Goal: Task Accomplishment & Management: Use online tool/utility

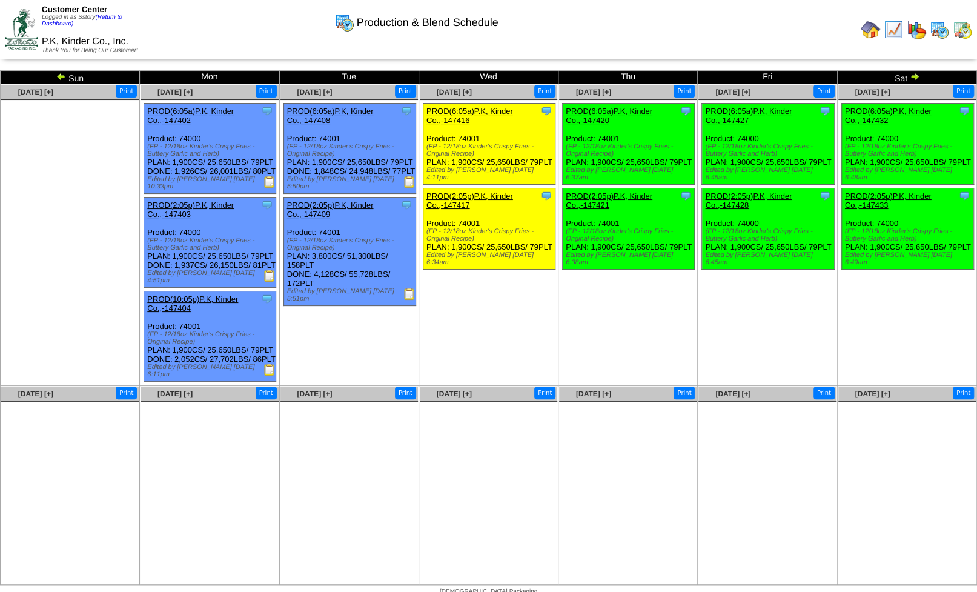
click at [894, 30] on img at bounding box center [893, 29] width 19 height 19
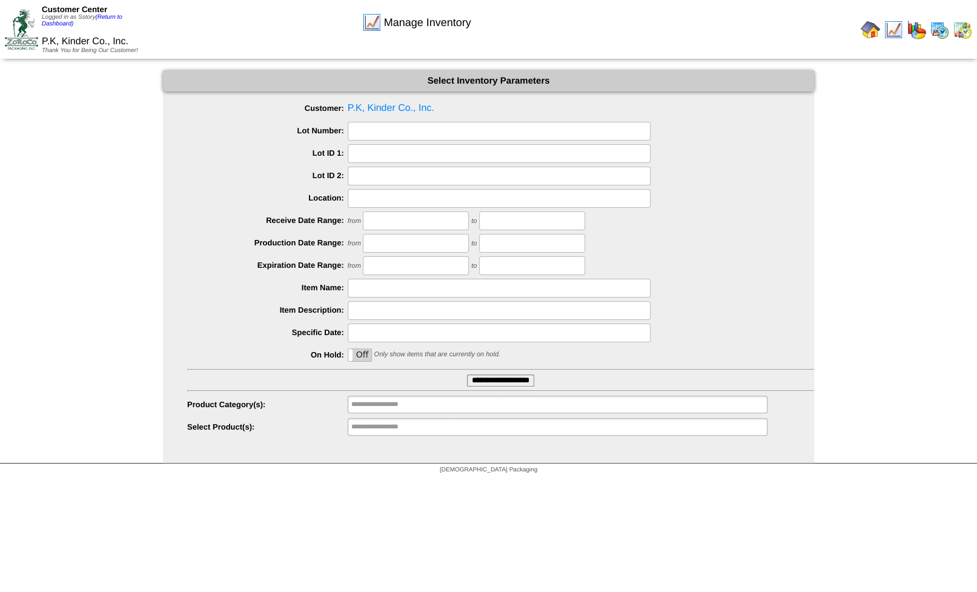
click at [501, 378] on input "**********" at bounding box center [500, 380] width 67 height 12
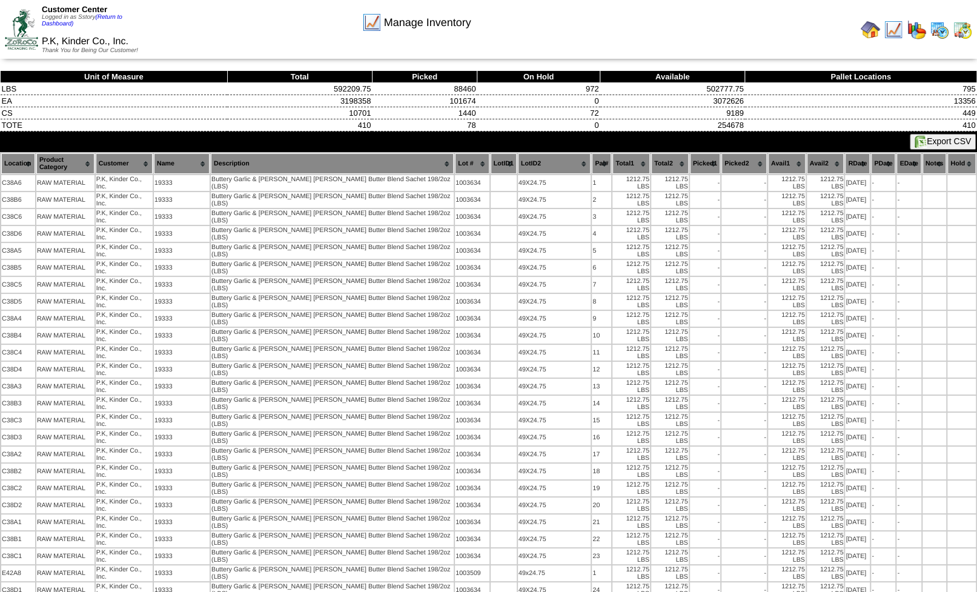
click at [939, 141] on button "Export CSV" at bounding box center [943, 142] width 66 height 16
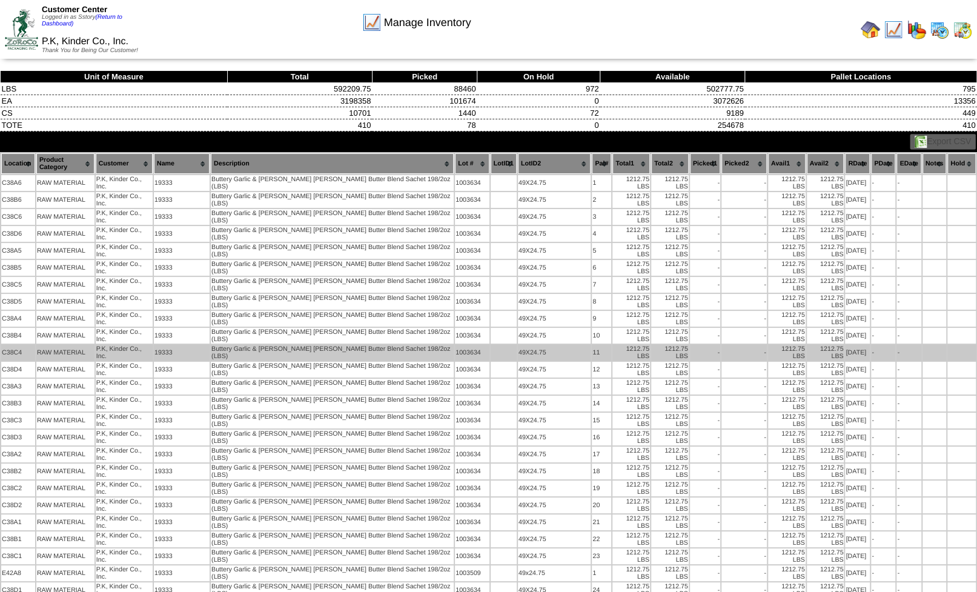
drag, startPoint x: 712, startPoint y: 266, endPoint x: 672, endPoint y: 250, distance: 43.0
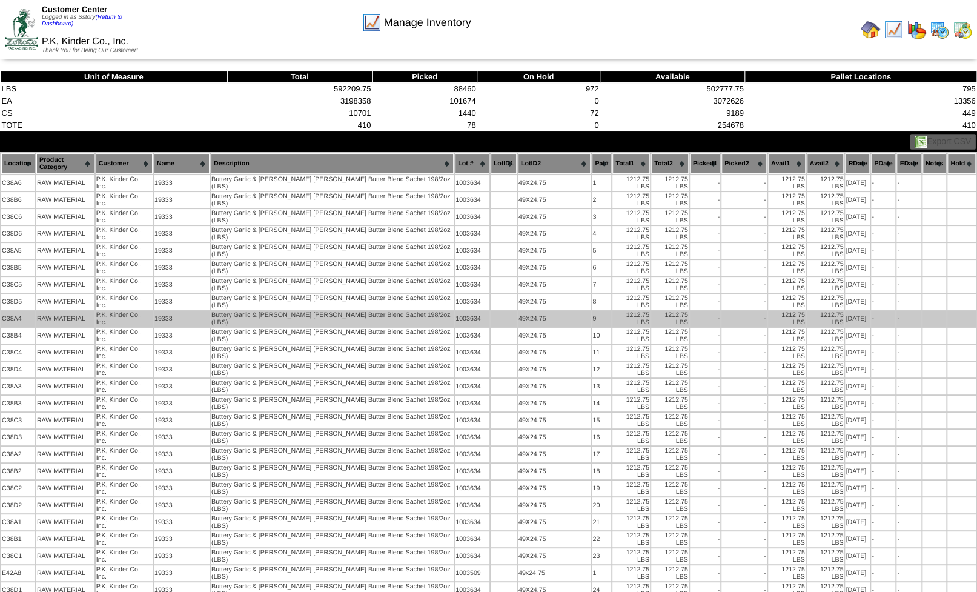
click at [721, 345] on td "-" at bounding box center [743, 353] width 45 height 16
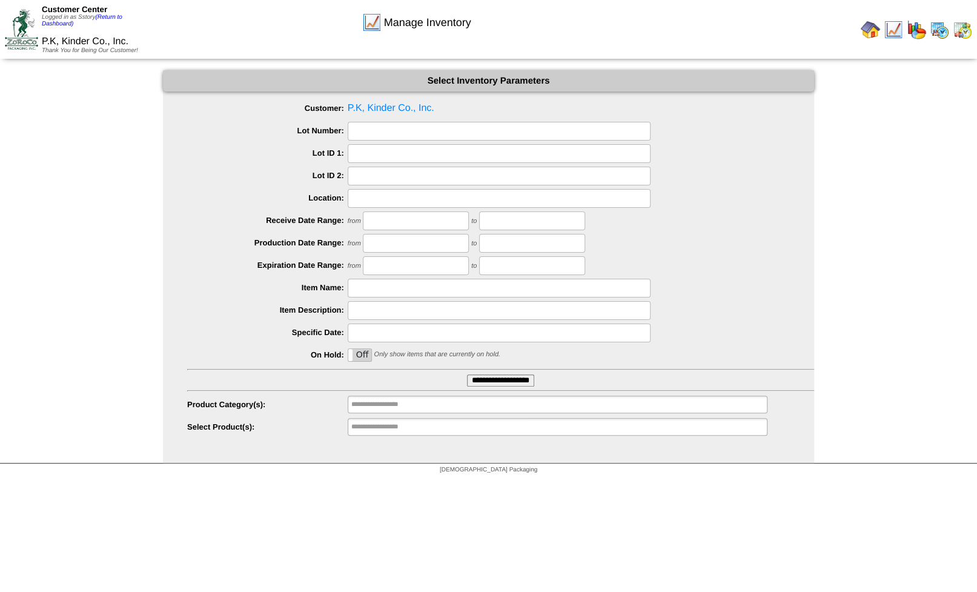
click at [494, 375] on input "**********" at bounding box center [500, 380] width 67 height 12
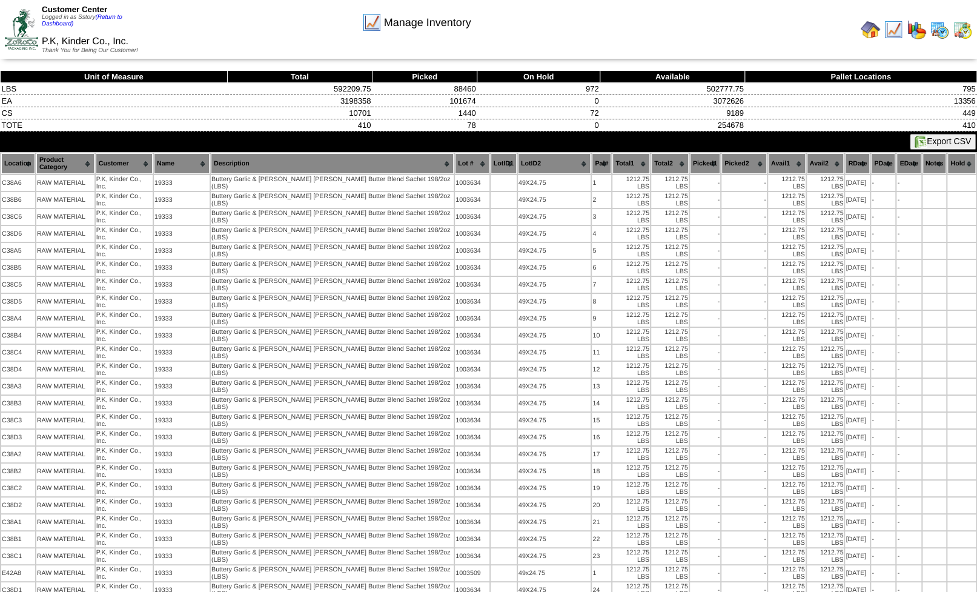
click at [951, 145] on button "Export CSV" at bounding box center [943, 142] width 66 height 16
click at [686, 23] on div "Manage Inventory" at bounding box center [416, 18] width 561 height 33
click at [686, 22] on div "Manage Inventory" at bounding box center [416, 18] width 561 height 33
click at [962, 27] on img at bounding box center [962, 29] width 19 height 19
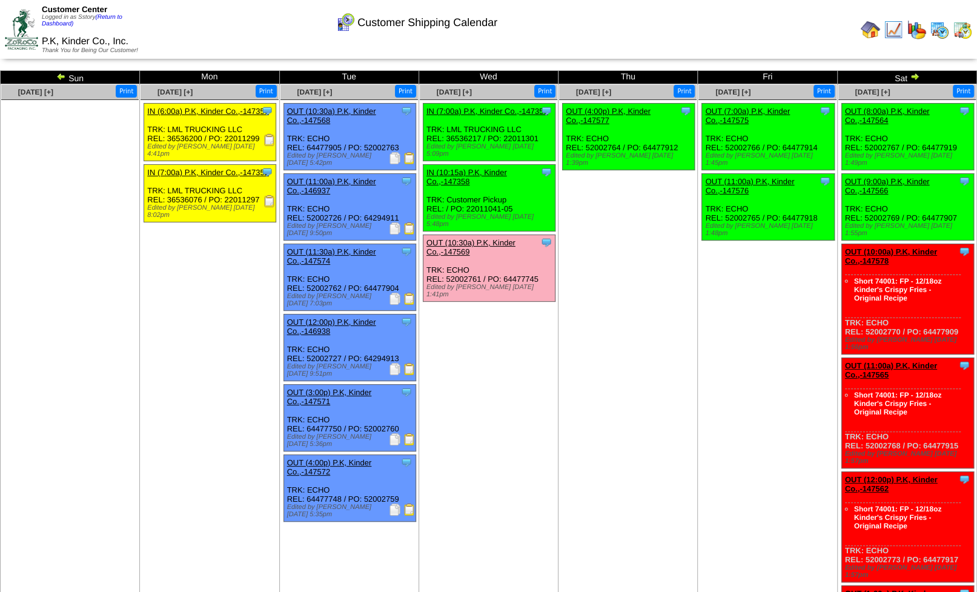
click at [939, 31] on img at bounding box center [939, 29] width 19 height 19
